Goal: Task Accomplishment & Management: Complete application form

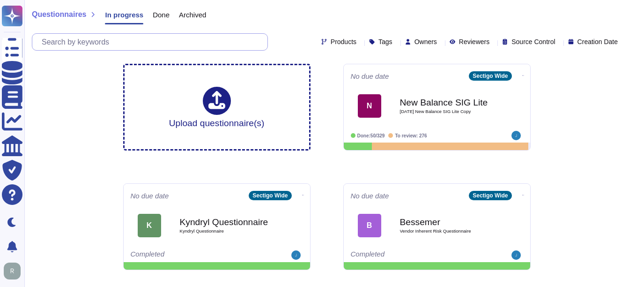
click at [128, 43] on input "text" at bounding box center [152, 42] width 231 height 16
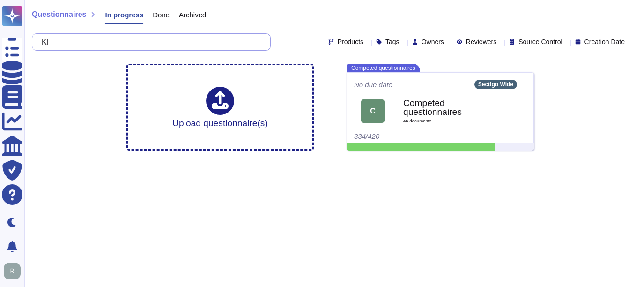
type input "K"
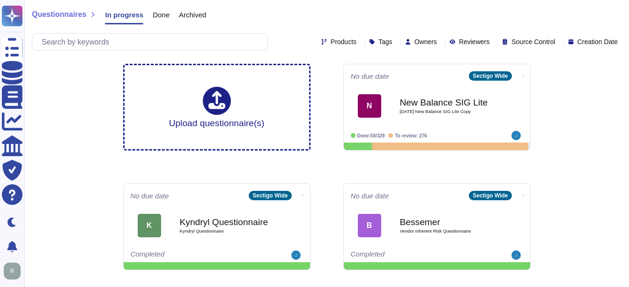
click at [163, 19] on div "Done" at bounding box center [156, 16] width 26 height 19
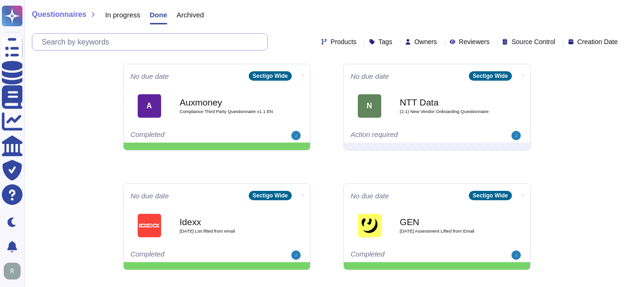
click at [147, 42] on input "text" at bounding box center [152, 42] width 231 height 16
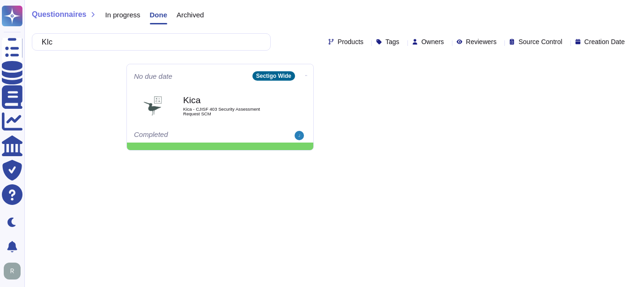
click at [133, 14] on span "In progress" at bounding box center [122, 14] width 35 height 7
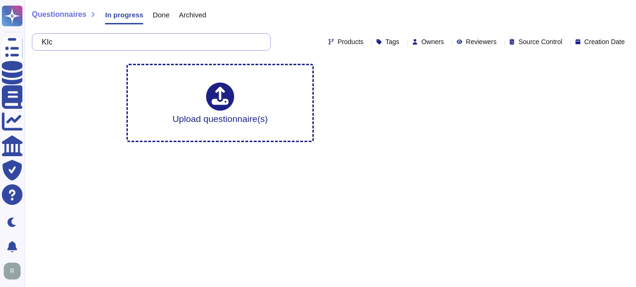
click at [135, 48] on input "KIc" at bounding box center [149, 42] width 224 height 16
type input "KIca"
click at [159, 13] on span "Done" at bounding box center [161, 14] width 17 height 7
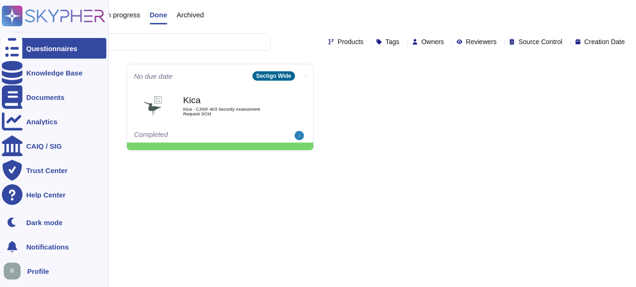
click at [64, 51] on div "Questionnaires" at bounding box center [51, 48] width 51 height 7
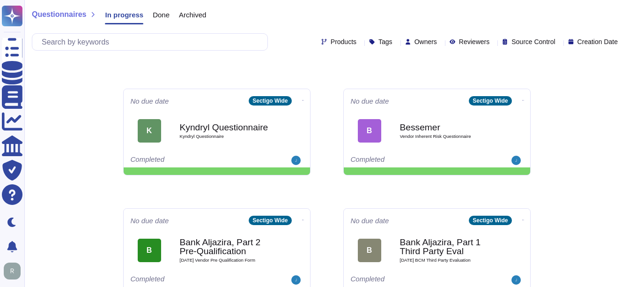
scroll to position [103, 0]
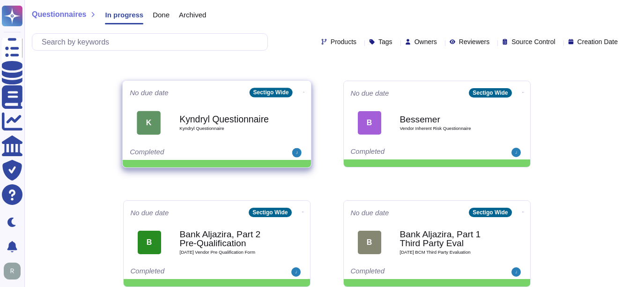
click at [166, 115] on span "K Kyndryl Questionnaire Kyndryl Questionnaire" at bounding box center [217, 123] width 174 height 38
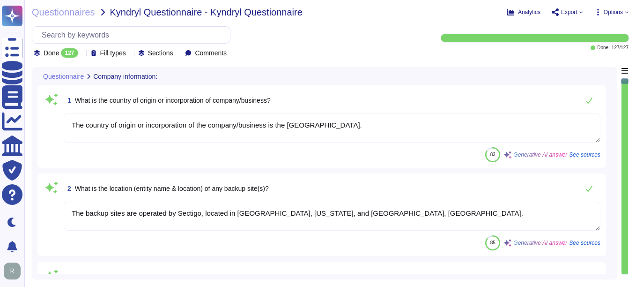
type textarea "The country of origin or incorporation of the company/business is the [GEOGRAPH…"
type textarea "The backup sites are operated by Sectigo, located in [GEOGRAPHIC_DATA], [US_STA…"
type textarea "Type of legal entity: Private Limited Location of incorporation: [GEOGRAPHIC_DA…"
type textarea "The company has been in business for more than 25 years."
type textarea "The assessment is conducted for the entire company, covering all functional are…"
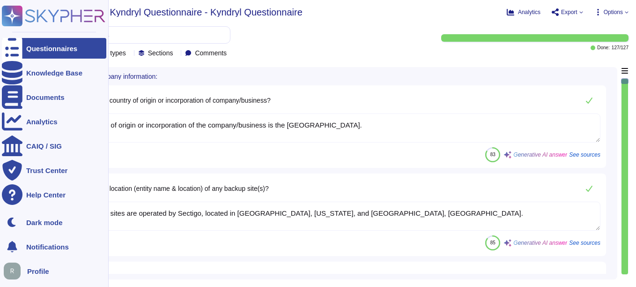
click at [36, 45] on div "Questionnaires" at bounding box center [51, 48] width 51 height 7
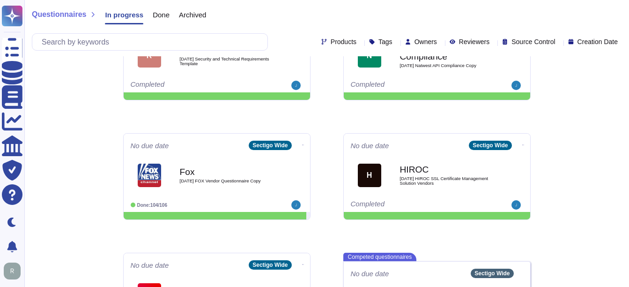
scroll to position [375, 0]
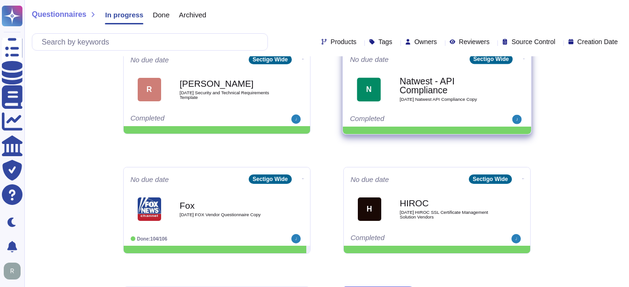
click at [422, 91] on b "Natwest - API Compliance" at bounding box center [447, 86] width 95 height 18
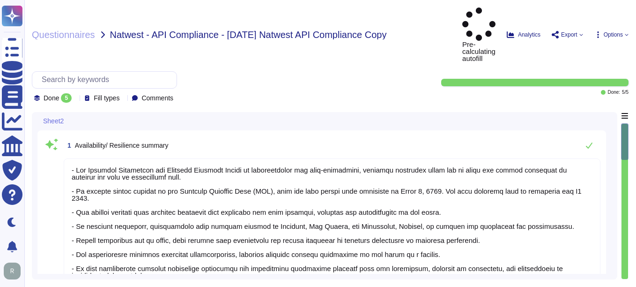
type textarea "- Our Business Continuity and Disaster Recovery Policy is comprehensive and wel…"
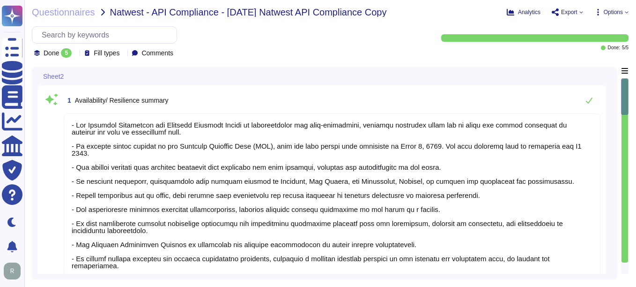
type textarea "- The Disaster Recovery Time Objective (RTO) target for the service is 12 hours…"
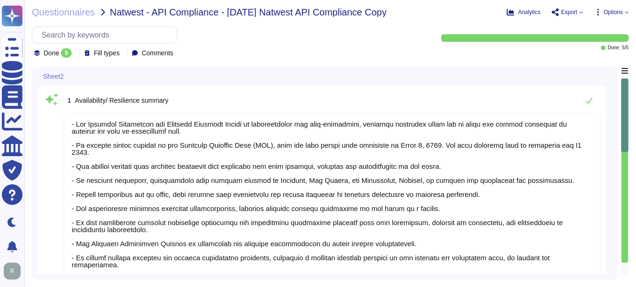
type textarea "- We utilize Grafana for monitoring our environment, which includes monitoring …"
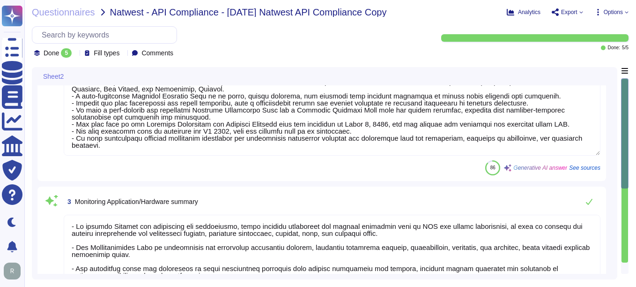
scroll to position [375, 0]
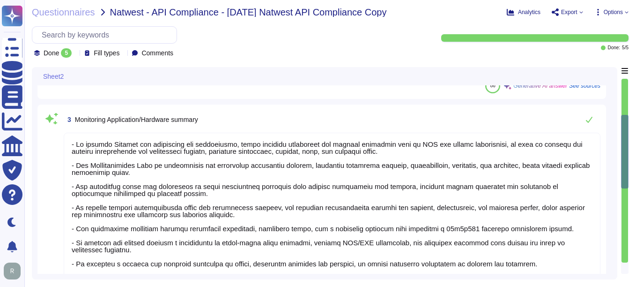
type textarea "- Our Disaster Recovery Plan is well-documented and tested annually, designed t…"
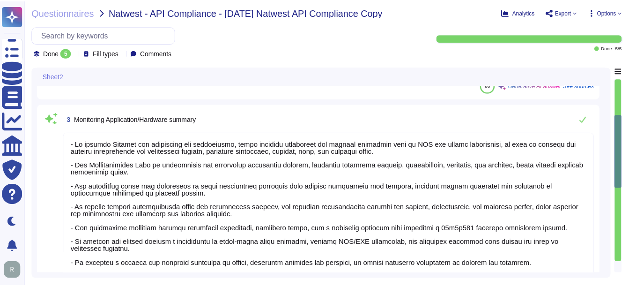
scroll to position [1, 0]
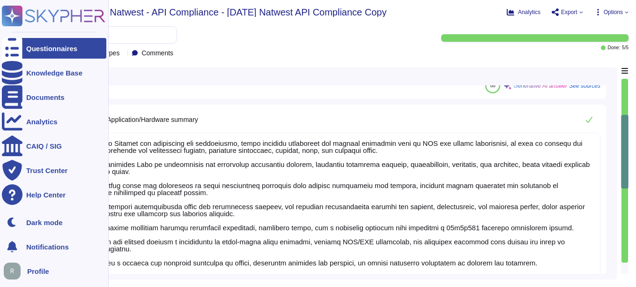
click at [33, 50] on div "Questionnaires" at bounding box center [51, 48] width 51 height 7
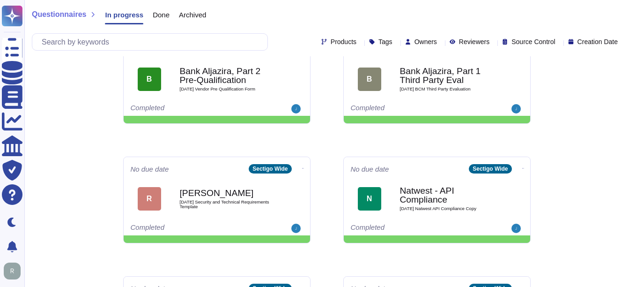
scroll to position [281, 0]
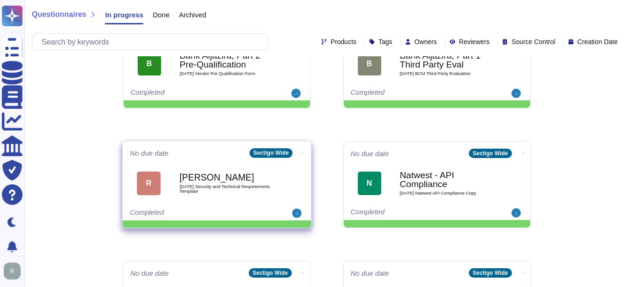
click at [196, 184] on span "[DATE] Security and Technical Requirements Template" at bounding box center [226, 188] width 95 height 9
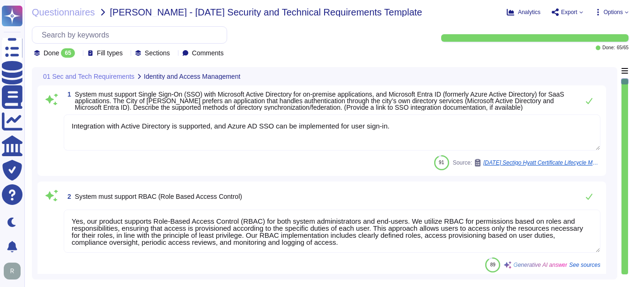
type textarea "Integration with Active Directory is supported, and Azure AD SSO can be impleme…"
type textarea "Yes, our product supports Role-Based Access Control (RBAC) for both system admi…"
type textarea "Yes, the password policy requires initial passwords to be changed upon first us…"
type textarea "Customers manage their own user provisioning/deprovisioning using whatever mode…"
type textarea "The solution supports multi-factor authentication (MFA) for user accounts and i…"
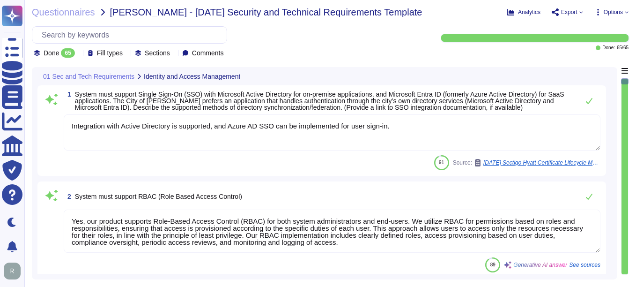
click at [79, 57] on div "Done 65" at bounding box center [56, 52] width 45 height 9
click at [76, 79] on div "All 65" at bounding box center [81, 77] width 76 height 10
click at [385, 45] on div "All 65 Fill types Sections Comments" at bounding box center [227, 41] width 390 height 31
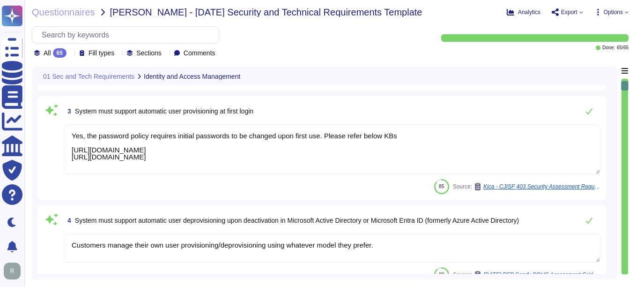
type textarea "Our primary Service Level Agreement (SLA) targets include a 99.5% uptime for ou…"
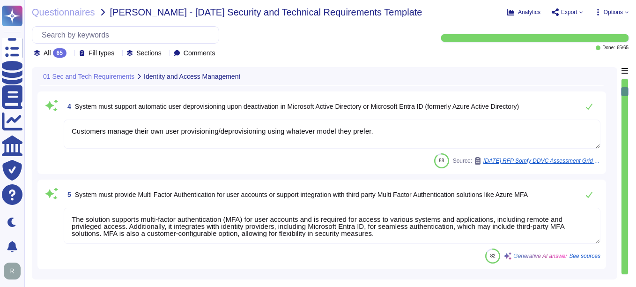
type textarea "Sectigo has implemented a robust vulnerability management program that includes…"
type textarea "Sectigo regularly announces updates to systems, third-party software, and libra…"
type textarea "Lo ipsumdolors ame consectetu ad elitseddoeiu temporinc utlabore etdolorem. Ali…"
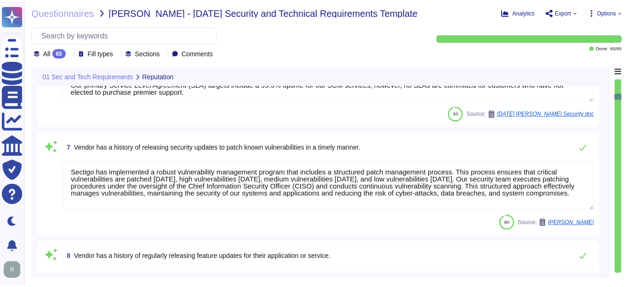
scroll to position [656, 0]
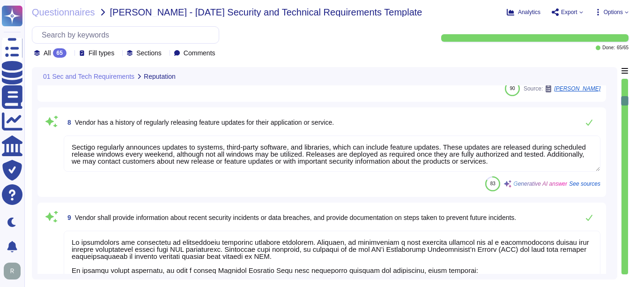
type textarea "Sectigo will only use private information after obtaining consent or as require…"
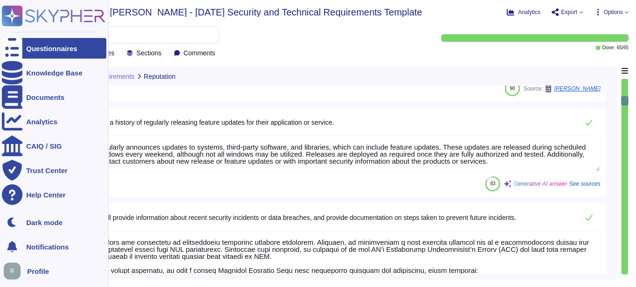
click at [43, 41] on div "Questionnaires" at bounding box center [54, 48] width 105 height 21
